Goal: Task Accomplishment & Management: Manage account settings

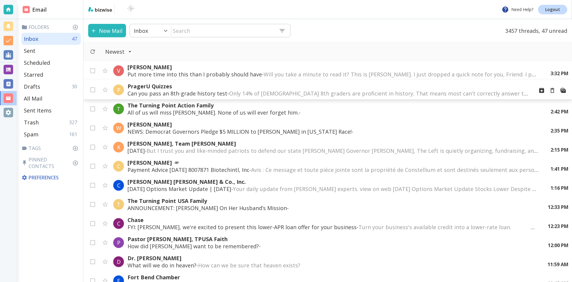
click at [383, 92] on span "Only 14% of [DEMOGRAPHIC_DATA] 8th graders are proficient in history. That mean…" at bounding box center [500, 93] width 542 height 7
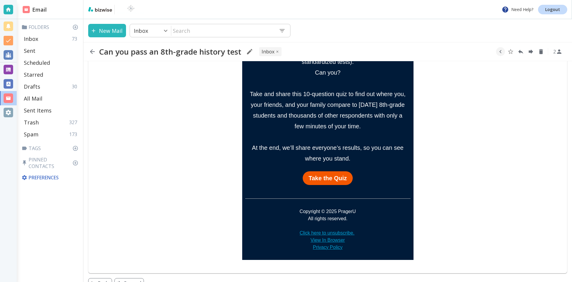
scroll to position [245, 0]
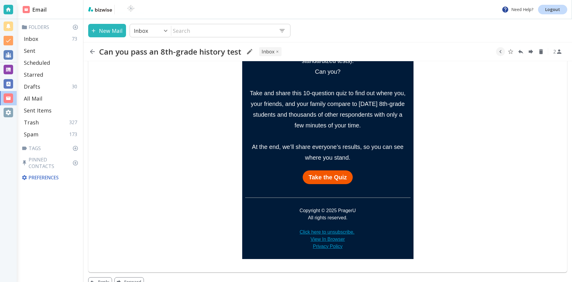
click at [327, 174] on strong "Take the Quiz" at bounding box center [328, 177] width 38 height 7
click at [91, 49] on icon "button" at bounding box center [92, 51] width 7 height 7
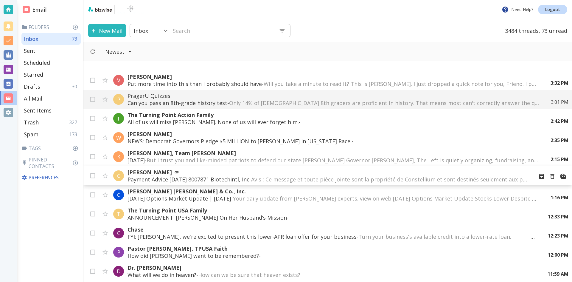
click at [219, 175] on p "[PERSON_NAME]" at bounding box center [329, 171] width 402 height 7
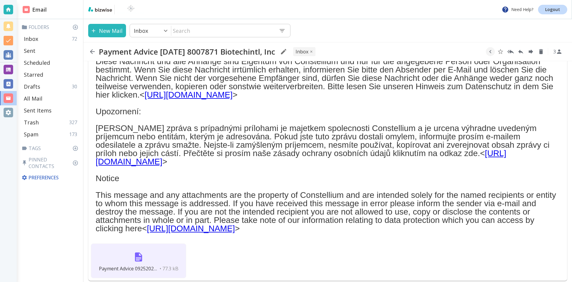
scroll to position [148, 0]
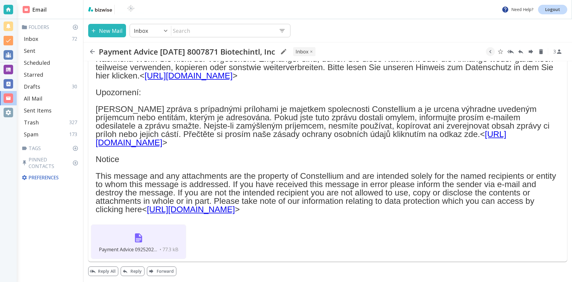
click at [138, 236] on img at bounding box center [138, 237] width 14 height 14
click at [91, 51] on icon "button" at bounding box center [92, 51] width 5 height 5
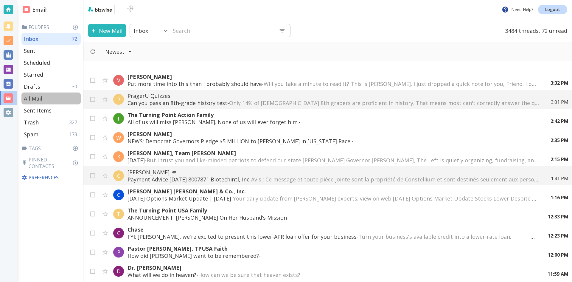
click at [37, 97] on p "All Mail" at bounding box center [33, 98] width 18 height 7
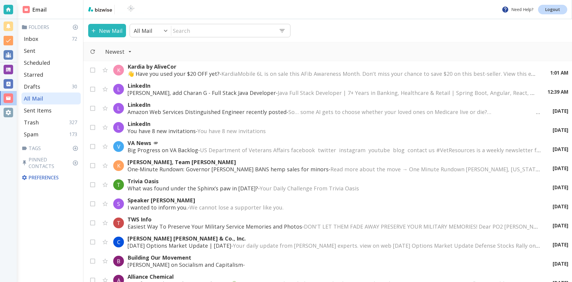
scroll to position [685, 0]
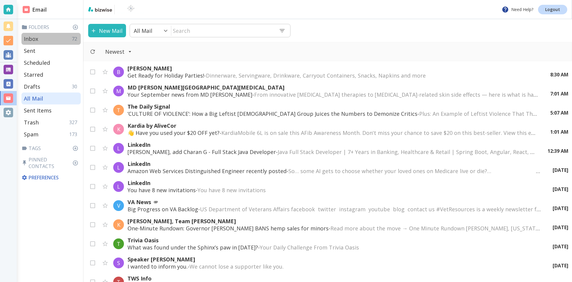
click at [39, 38] on div "Inbox 72" at bounding box center [50, 39] width 59 height 12
type input "0"
